Goal: Participate in discussion

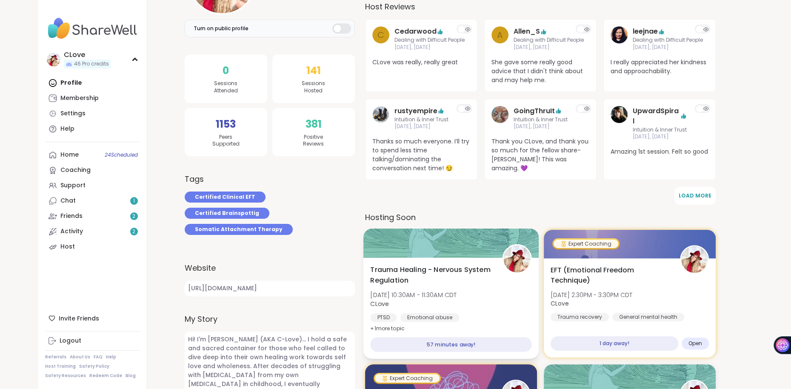
click at [408, 275] on span "Trauma Healing - Nervous System Regulation" at bounding box center [431, 275] width 123 height 21
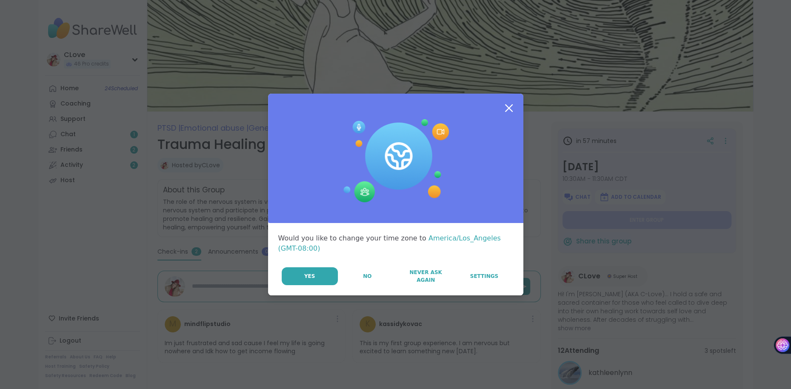
click at [509, 106] on icon at bounding box center [508, 107] width 15 height 15
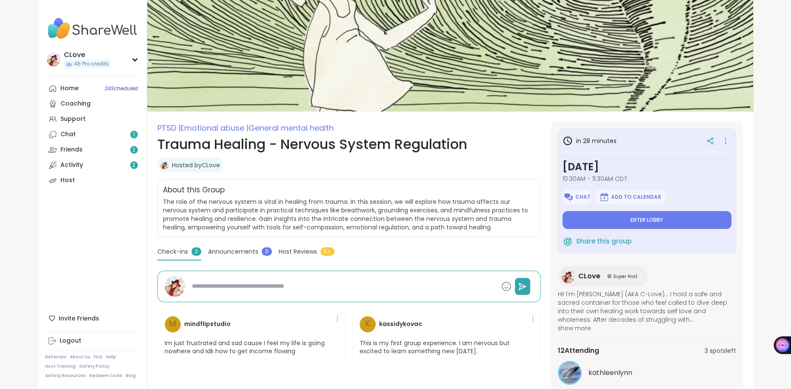
type textarea "*"
